Goal: Task Accomplishment & Management: Manage account settings

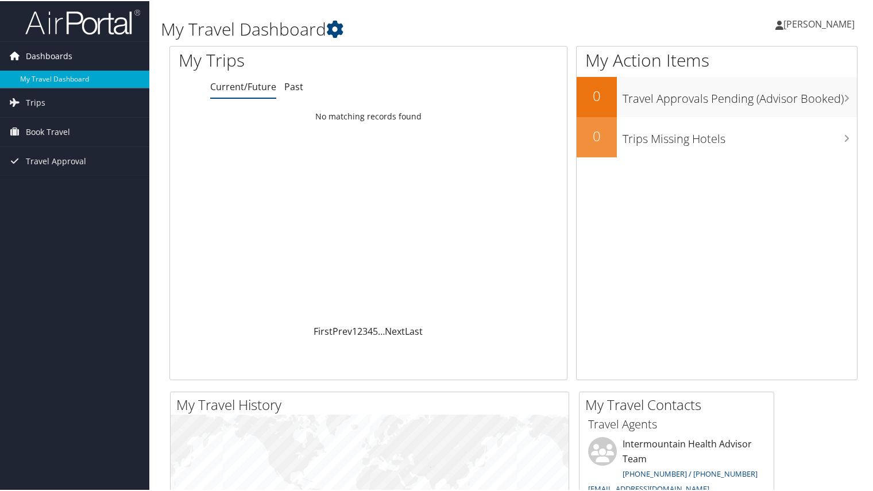
click at [53, 55] on span "Dashboards" at bounding box center [49, 55] width 46 height 29
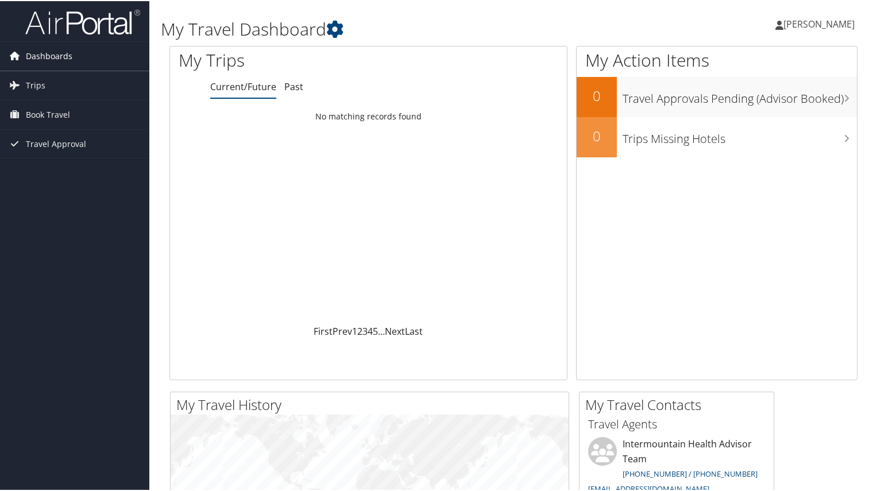
click at [82, 60] on link "Dashboards" at bounding box center [74, 55] width 149 height 29
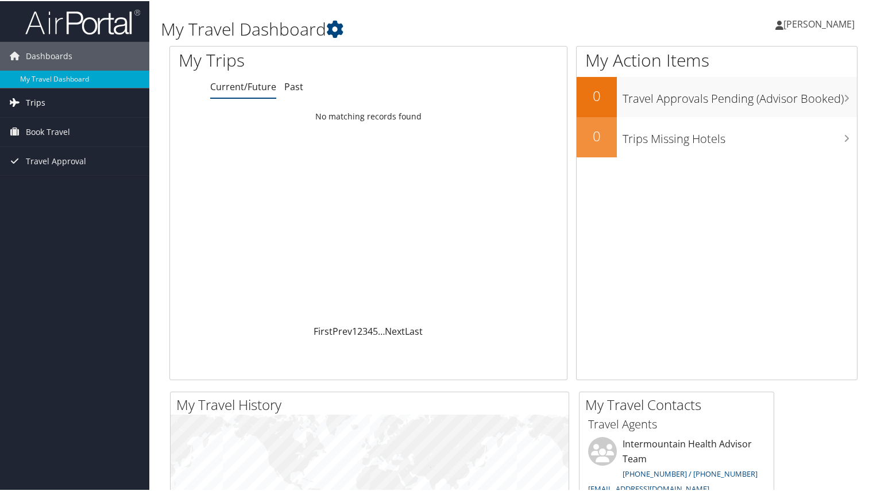
click at [36, 95] on span "Trips" at bounding box center [36, 101] width 20 height 29
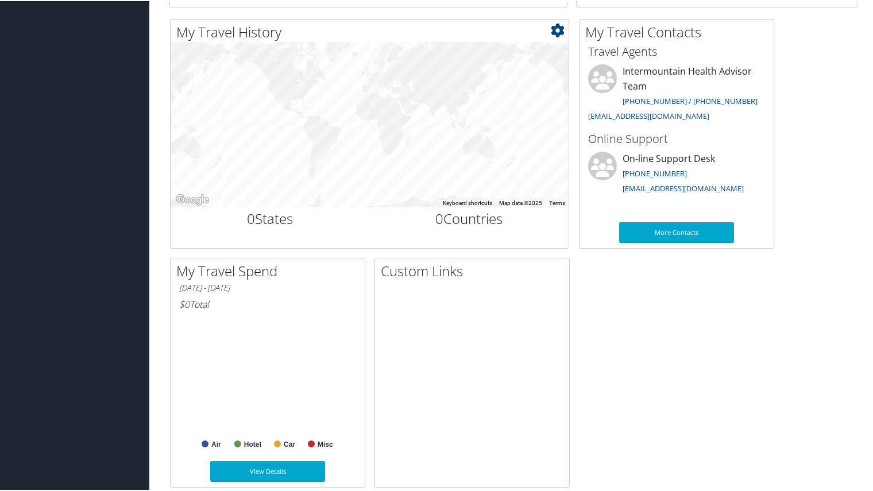
scroll to position [388, 0]
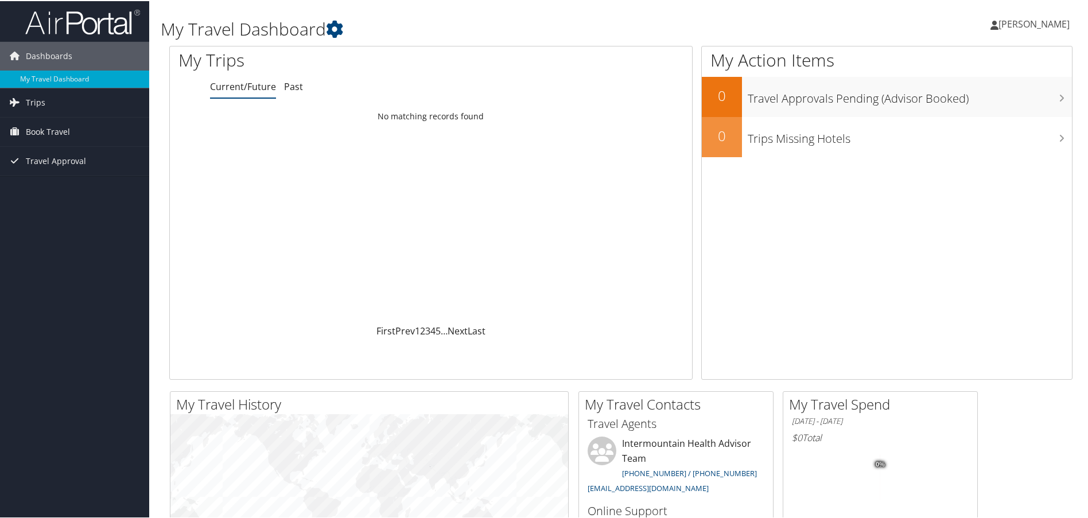
click at [1029, 22] on span "[PERSON_NAME]" at bounding box center [1034, 23] width 71 height 13
click at [992, 105] on link "View Travel Profile" at bounding box center [1004, 102] width 128 height 20
